Goal: Transaction & Acquisition: Purchase product/service

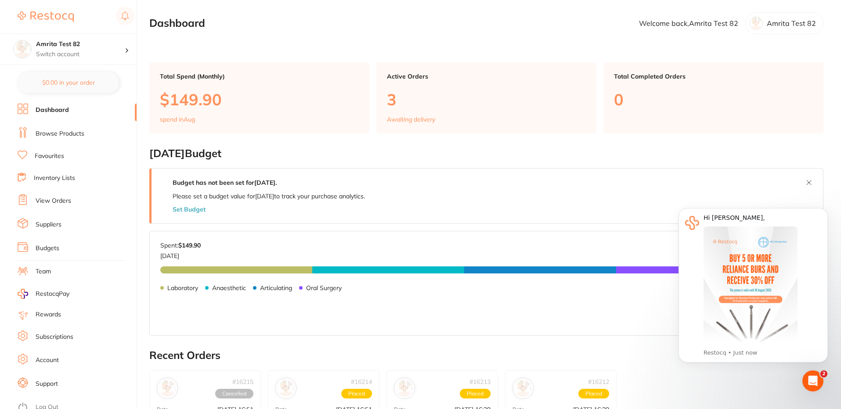
click at [56, 137] on link "Browse Products" at bounding box center [60, 134] width 49 height 9
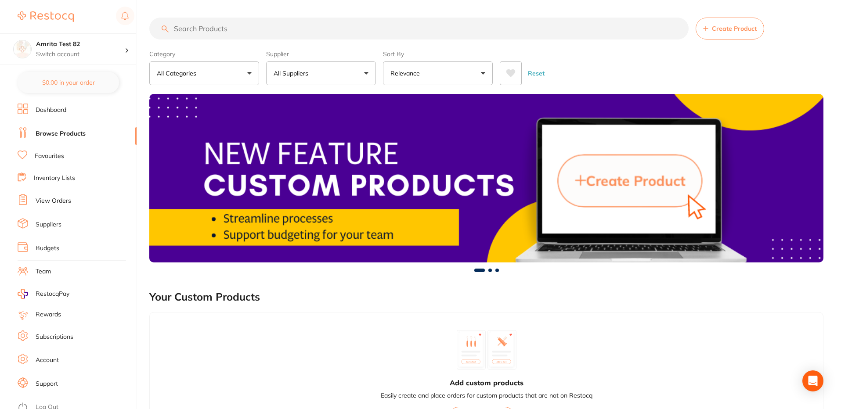
scroll to position [383, 0]
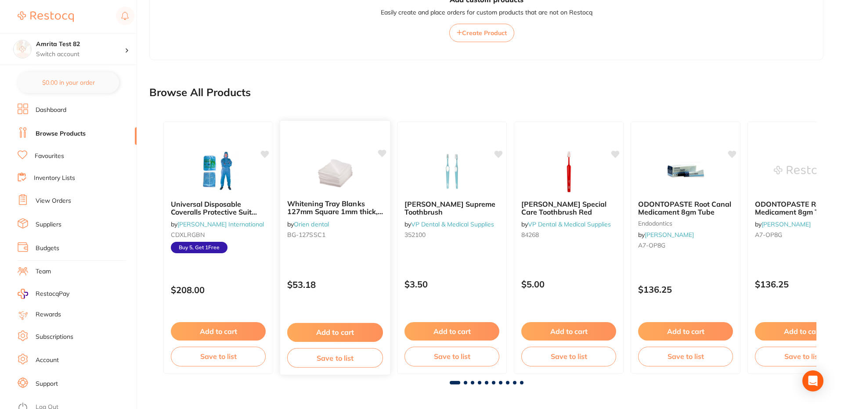
click at [363, 261] on div "Whitening Tray Blanks 127mm Square 1mm thick, Pack of 10 by Orien dental BG-127…" at bounding box center [335, 247] width 111 height 255
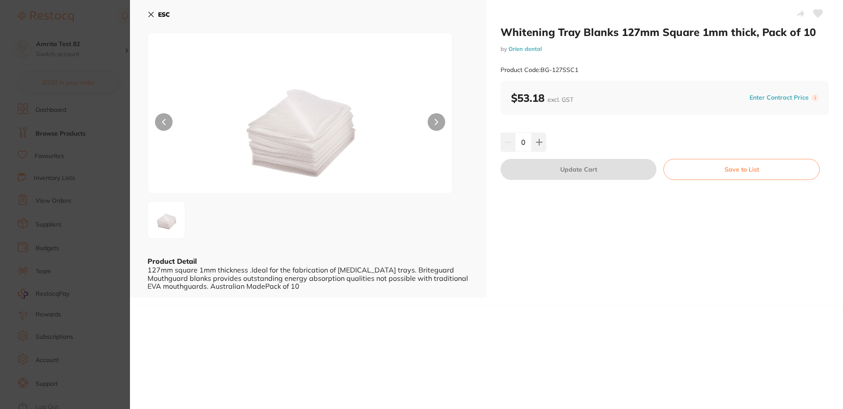
click at [152, 15] on icon at bounding box center [151, 14] width 5 height 5
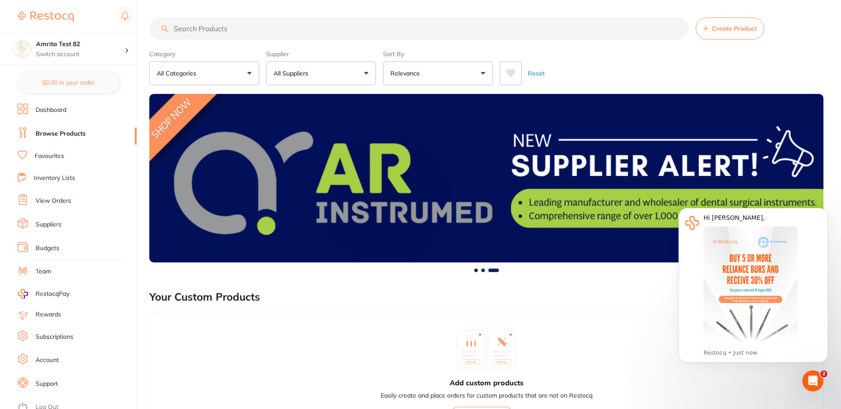
click at [338, 75] on button "All Suppliers" at bounding box center [321, 73] width 110 height 24
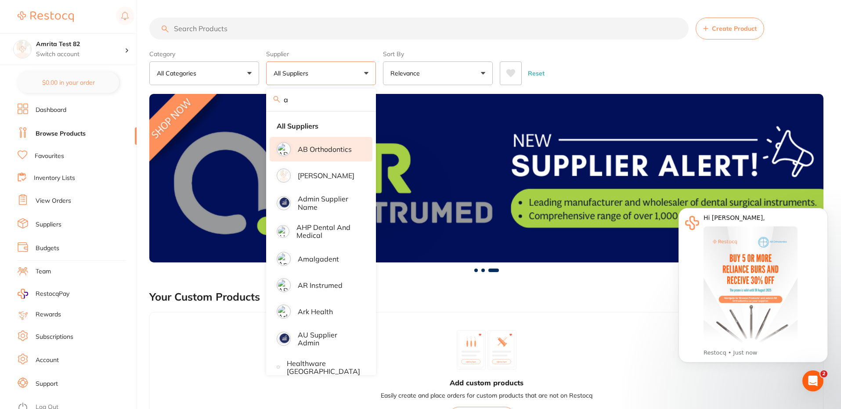
type input "a"
click at [300, 146] on p "AB Orthodontics" at bounding box center [325, 149] width 54 height 8
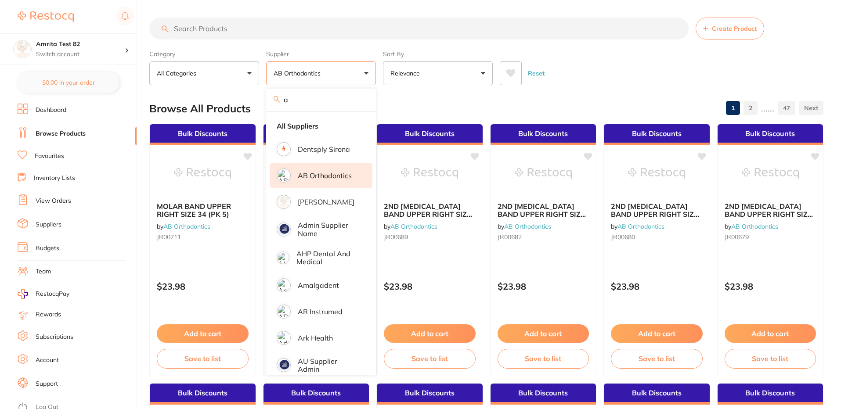
click at [672, 66] on div "Reset" at bounding box center [658, 69] width 317 height 31
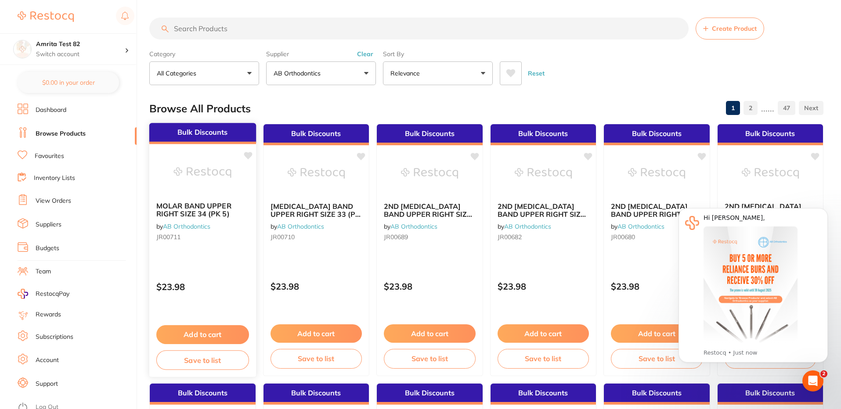
click at [220, 184] on img at bounding box center [203, 173] width 58 height 44
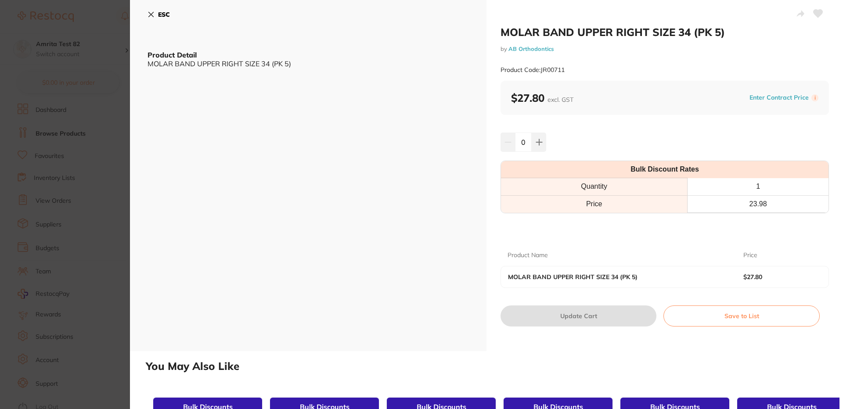
click at [520, 97] on b "$27.80 excl. GST" at bounding box center [542, 97] width 62 height 13
click at [524, 94] on b "$27.80 excl. GST" at bounding box center [542, 97] width 62 height 13
click at [607, 57] on div "MOLAR BAND UPPER RIGHT SIZE 34 (PK 5) by AB Orthodontics Product Code: JR00711" at bounding box center [665, 52] width 329 height 55
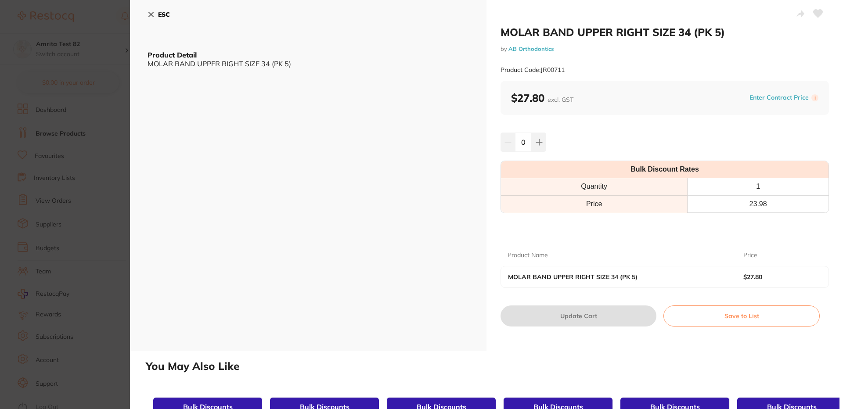
click at [755, 279] on b "$27.80" at bounding box center [779, 277] width 71 height 7
click at [672, 93] on div "$27.80 excl. GST Enter Contract Price i" at bounding box center [664, 97] width 307 height 13
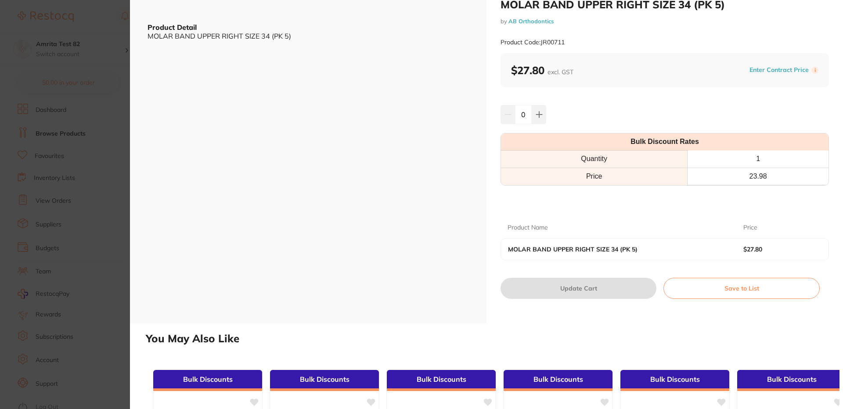
scroll to position [23, 0]
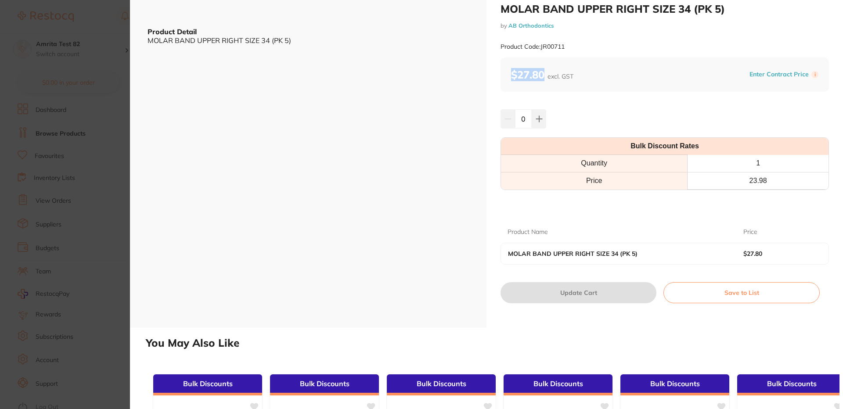
drag, startPoint x: 544, startPoint y: 75, endPoint x: 508, endPoint y: 77, distance: 36.5
click at [508, 77] on div "$27.80 excl. GST Enter Contract Price i" at bounding box center [665, 75] width 329 height 34
click at [584, 61] on div "$27.80 excl. GST Enter Contract Price i" at bounding box center [665, 75] width 329 height 34
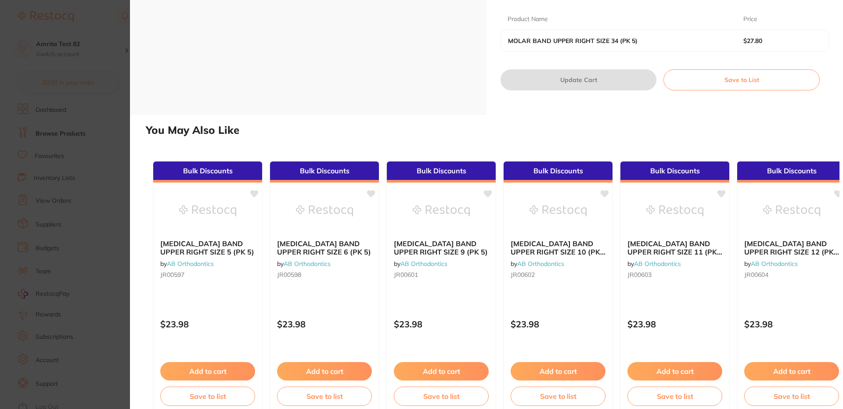
scroll to position [0, 0]
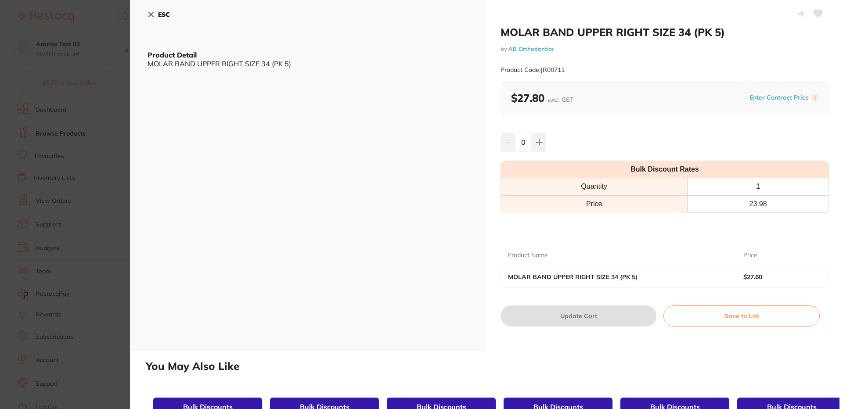
click at [282, 115] on div "ESC Product Detail MOLAR BAND UPPER RIGHT SIZE 34 (PK 5)" at bounding box center [308, 175] width 357 height 351
